Goal: Check status: Check status

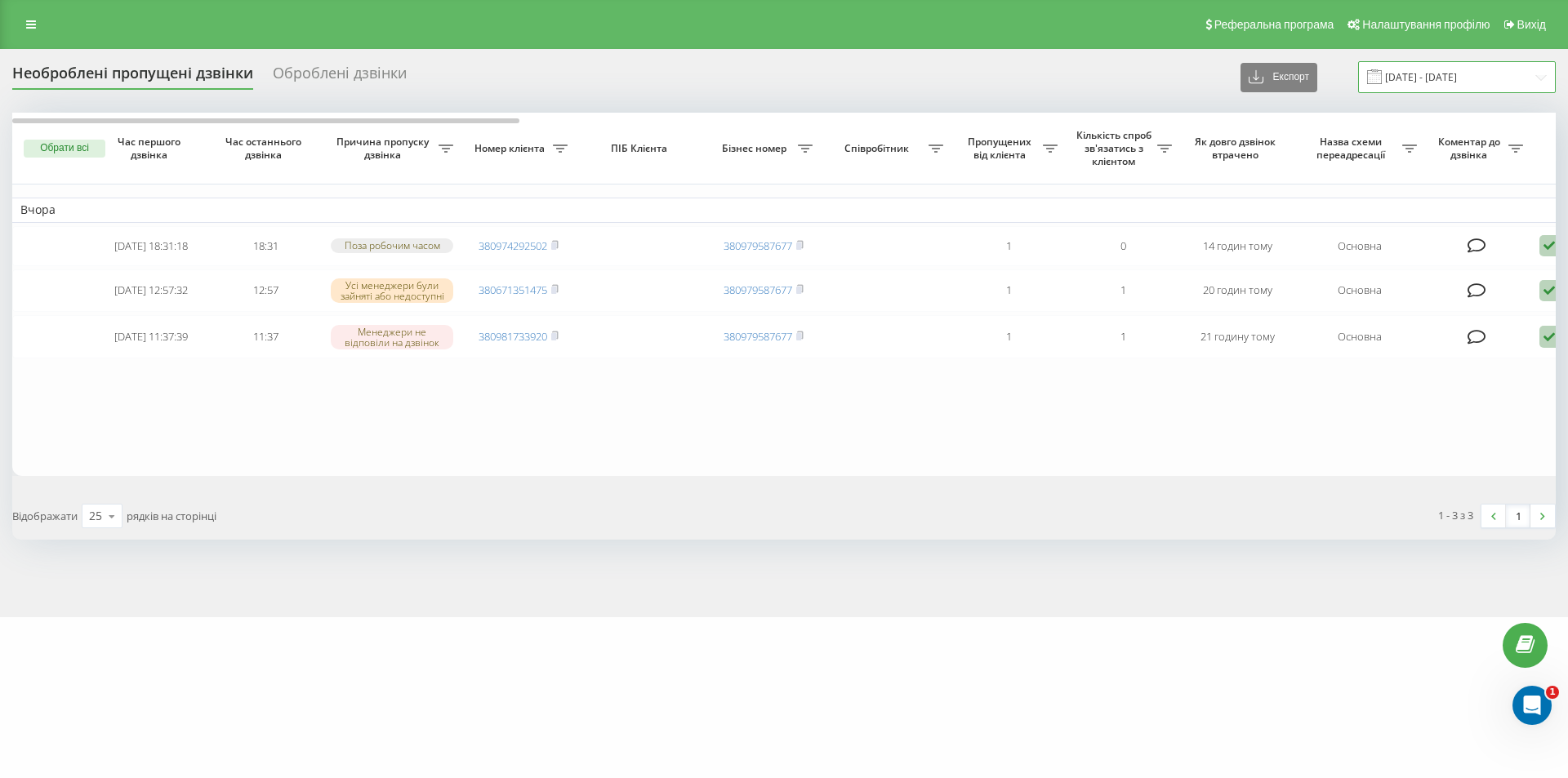
click at [1449, 77] on input "21.08.2025 - 21.08.2025" at bounding box center [1456, 77] width 198 height 32
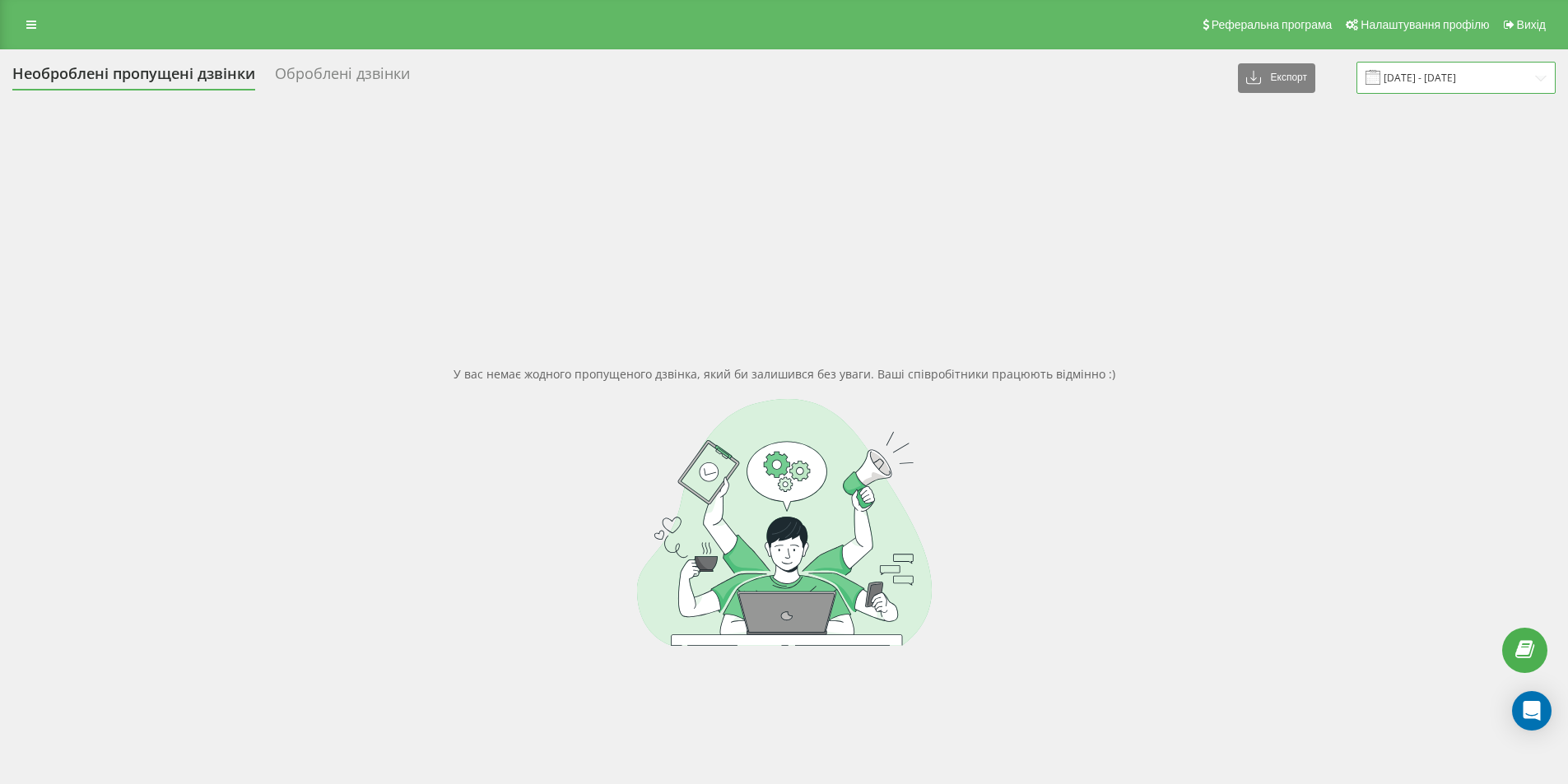
click at [1481, 71] on input "21.08.2025 - 21.08.2025" at bounding box center [1456, 78] width 200 height 32
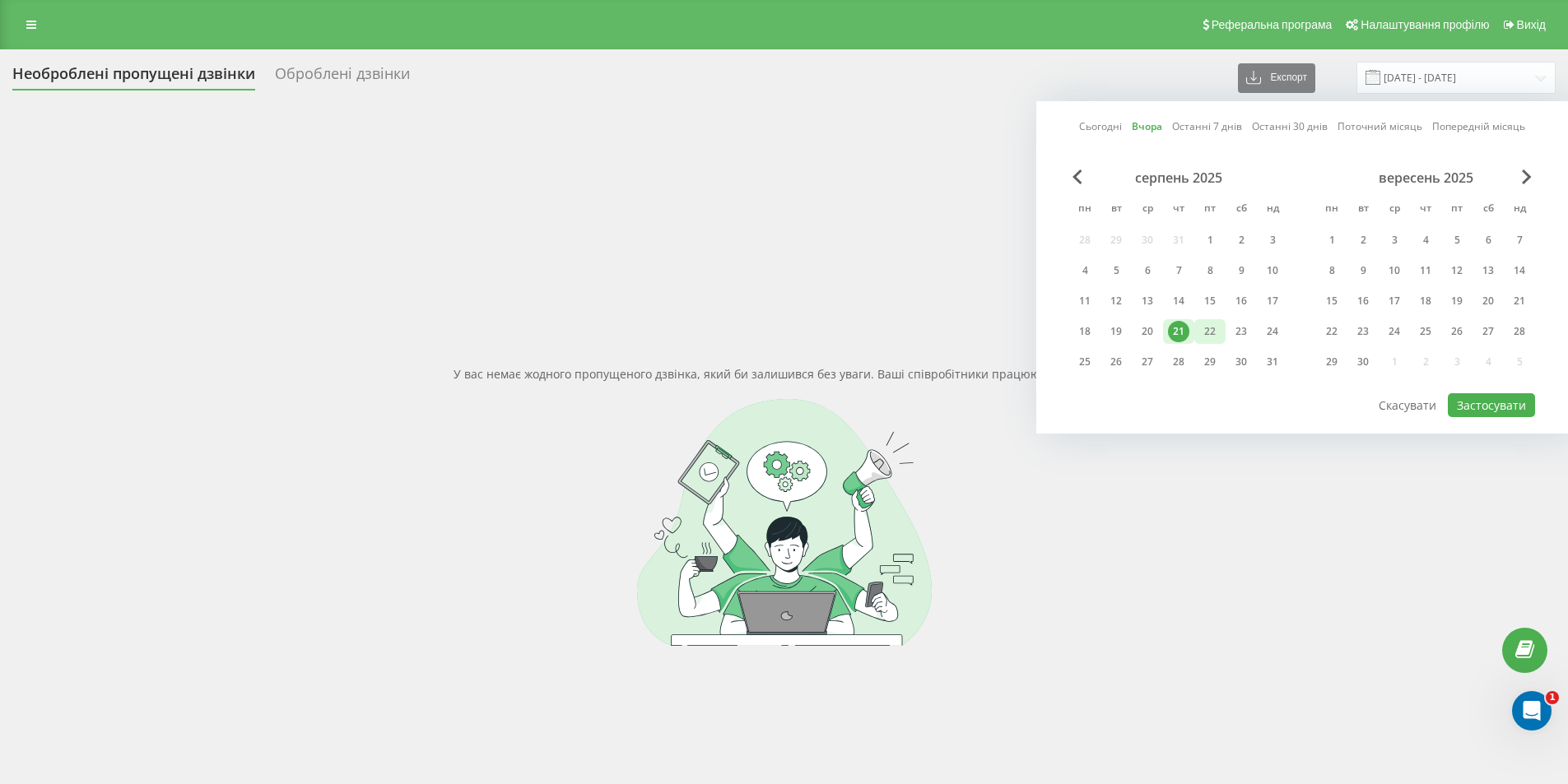
click at [1211, 331] on div "22" at bounding box center [1209, 332] width 22 height 22
click at [1488, 420] on div "Сьогодні Вчора Останні 7 днів Останні 30 днів Поточний місяць Попередній місяць…" at bounding box center [1302, 267] width 532 height 333
click at [1489, 410] on button "Застосувати" at bounding box center [1490, 405] width 87 height 23
type input "22.08.2025 - 22.08.2025"
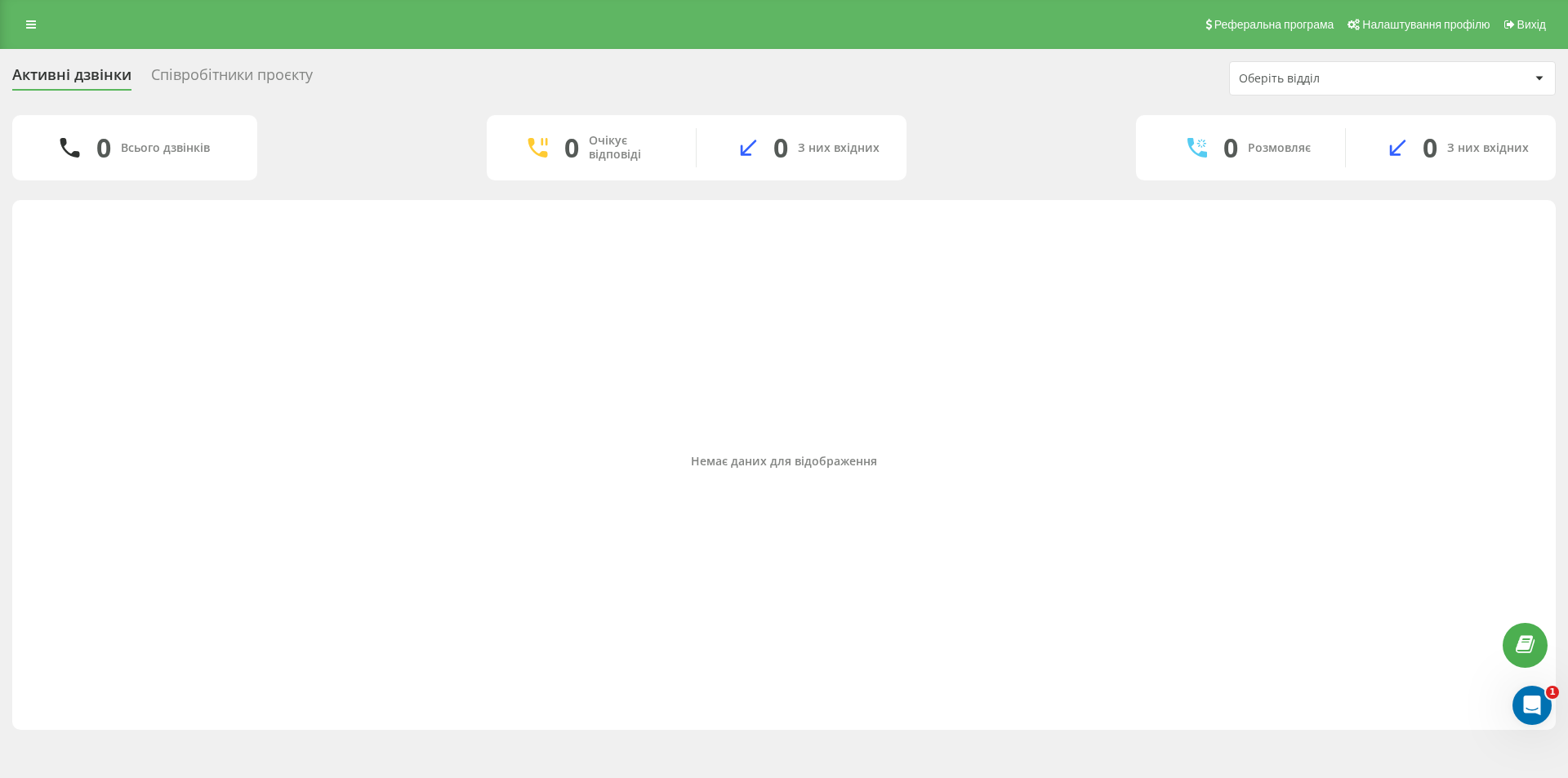
click at [23, 33] on link at bounding box center [32, 24] width 30 height 23
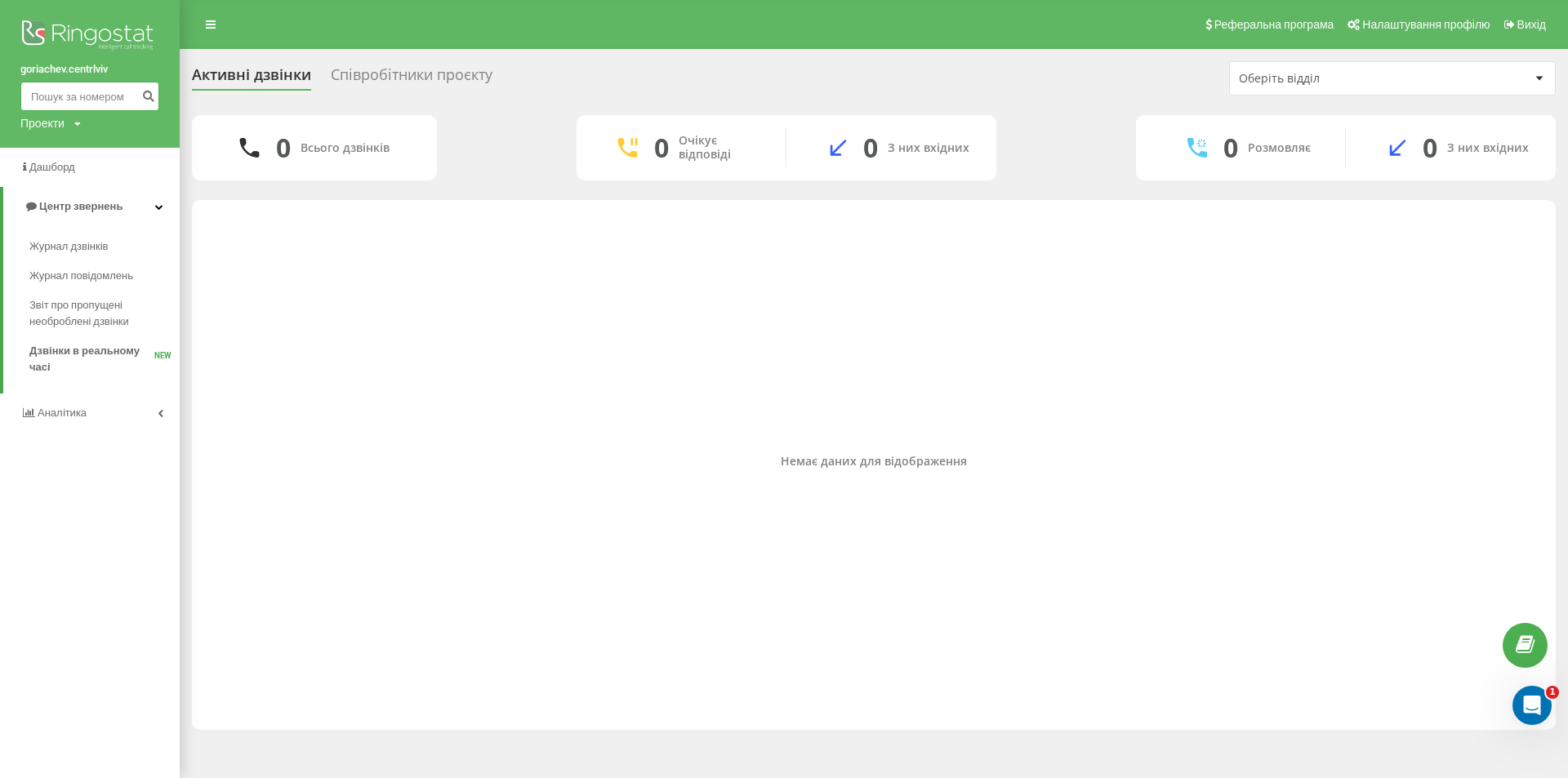
click at [72, 99] on input at bounding box center [89, 97] width 138 height 30
type input "0979477616"
